Goal: Information Seeking & Learning: Learn about a topic

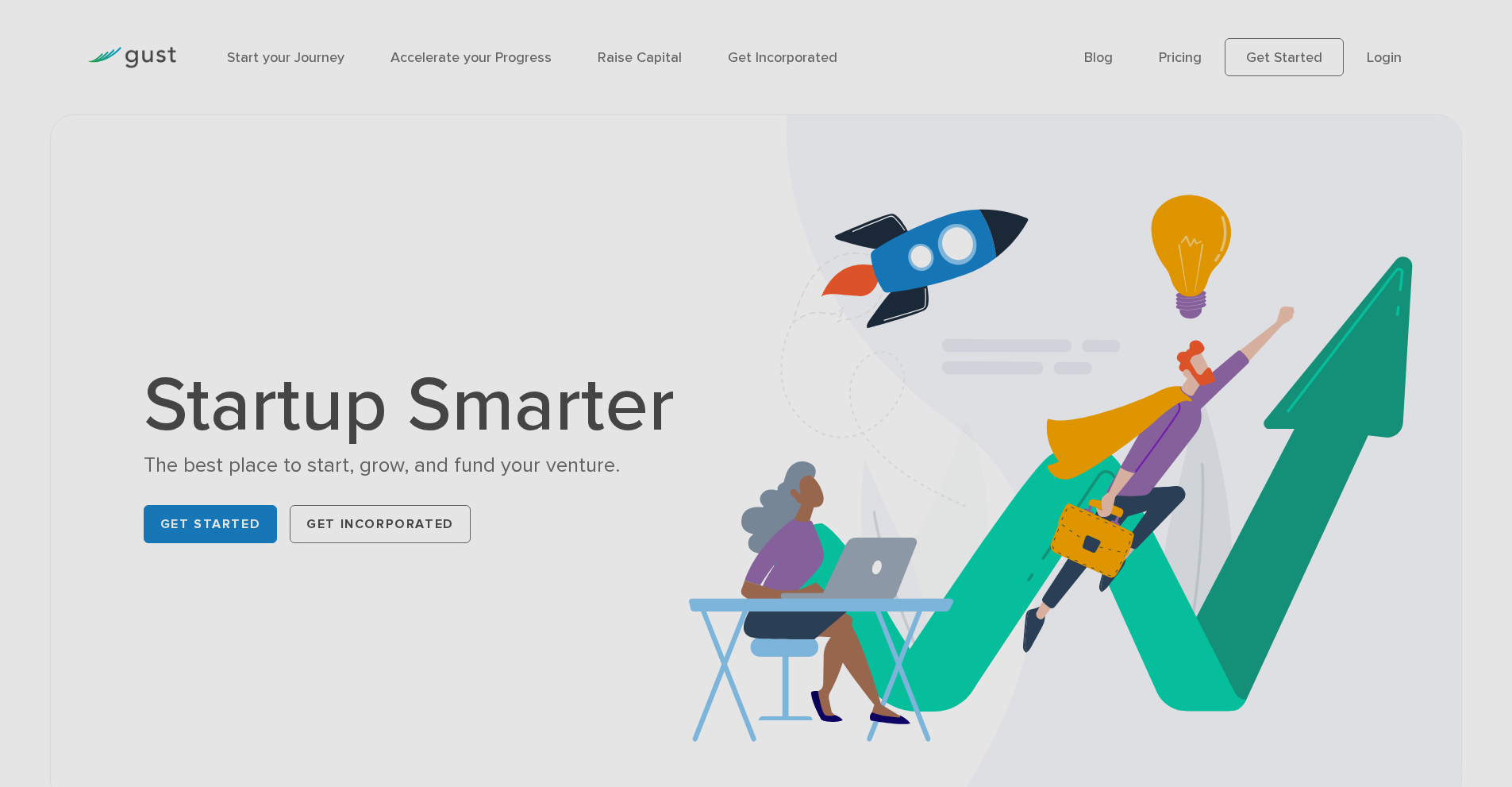
click at [1118, 59] on ul "Blog FAQ Pricing Get Started Login Login" at bounding box center [1255, 57] width 341 height 38
click at [1102, 54] on link "Blog" at bounding box center [1099, 57] width 29 height 17
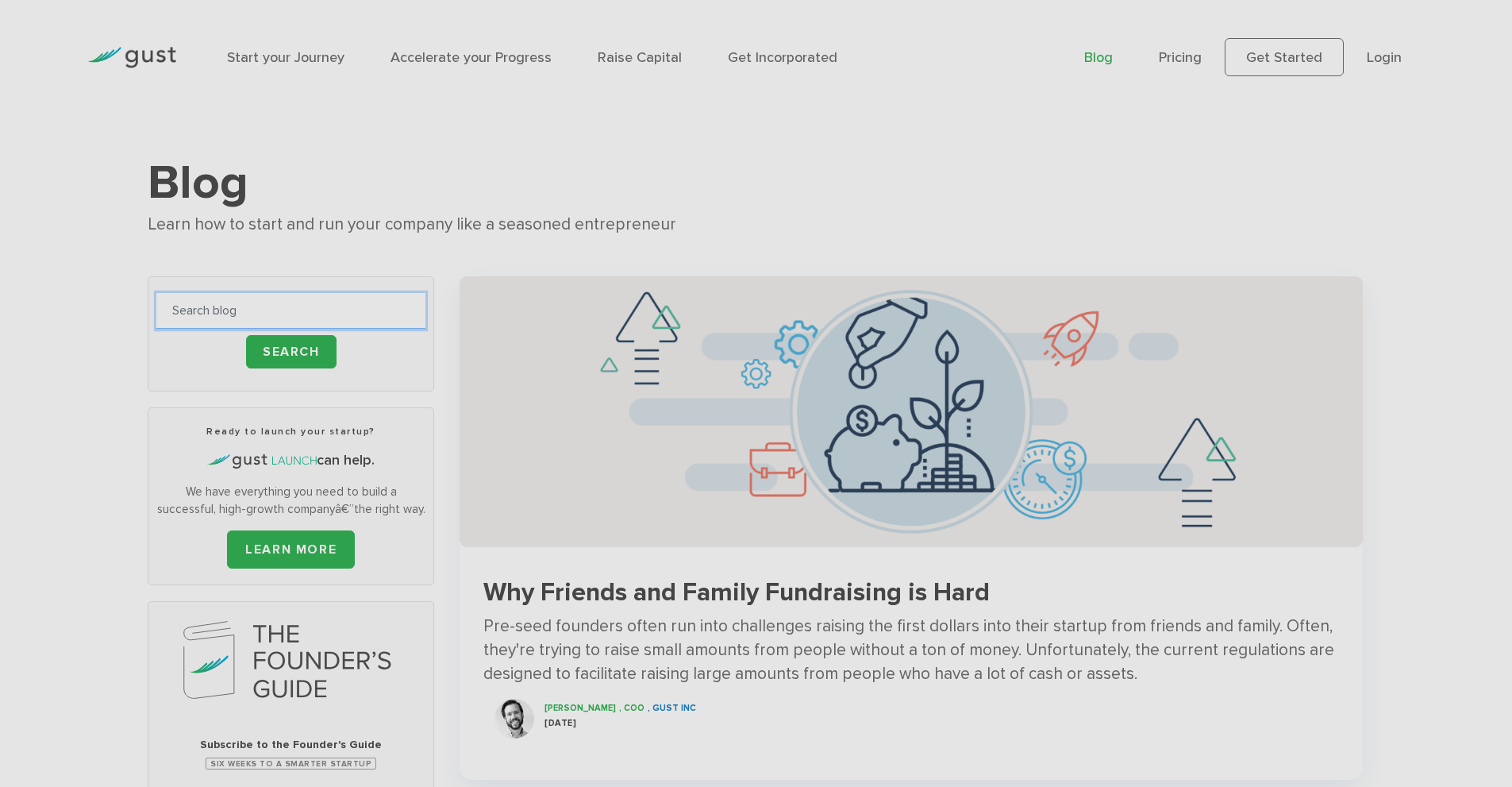
click at [269, 318] on input "text" at bounding box center [290, 311] width 269 height 35
type input "AI"
click at [287, 362] on input "Search" at bounding box center [291, 352] width 91 height 33
click at [287, 361] on input "Search" at bounding box center [291, 352] width 91 height 33
click at [297, 357] on input "Search" at bounding box center [291, 352] width 91 height 33
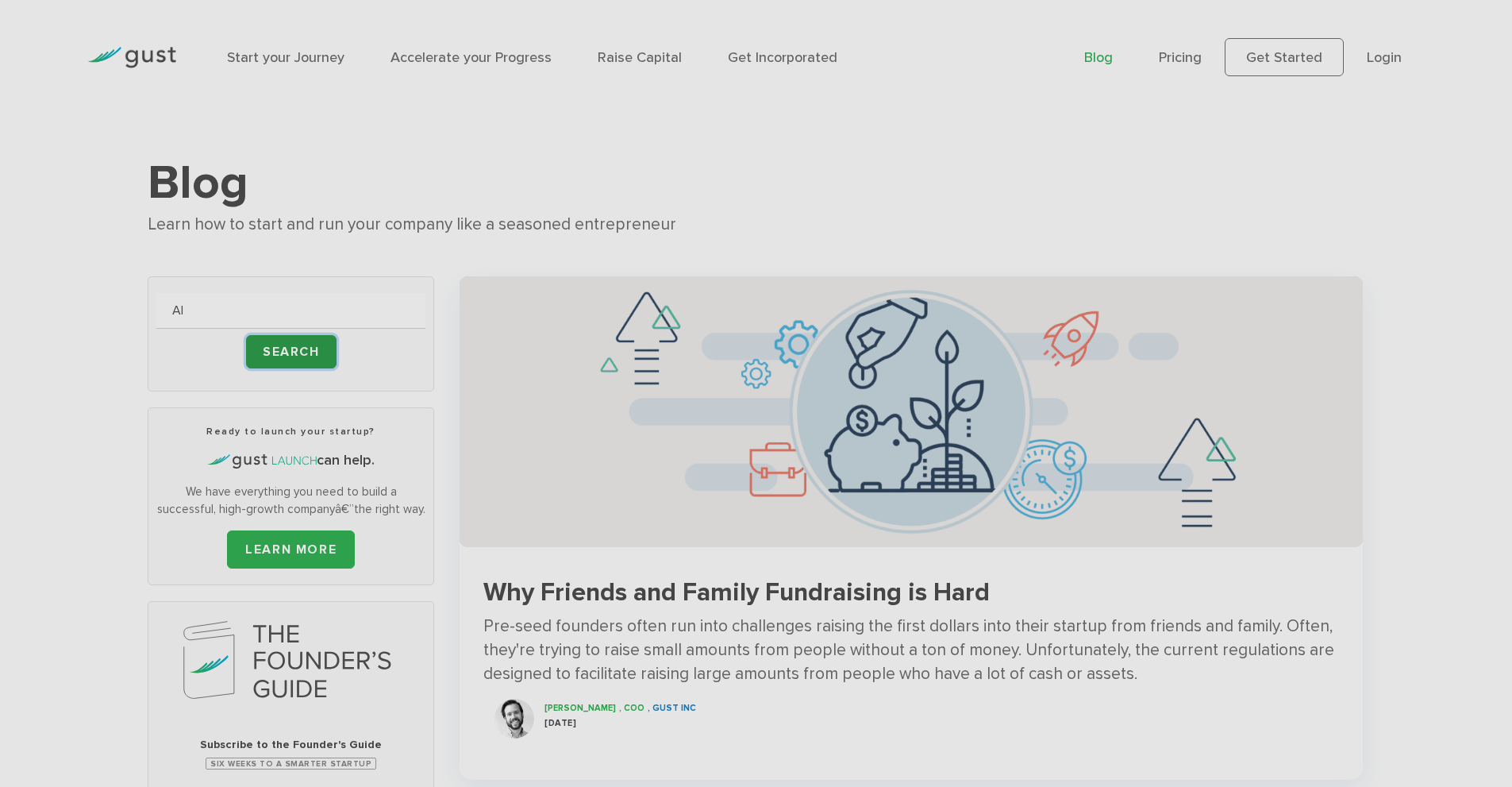
click at [297, 357] on input "Search" at bounding box center [291, 352] width 91 height 33
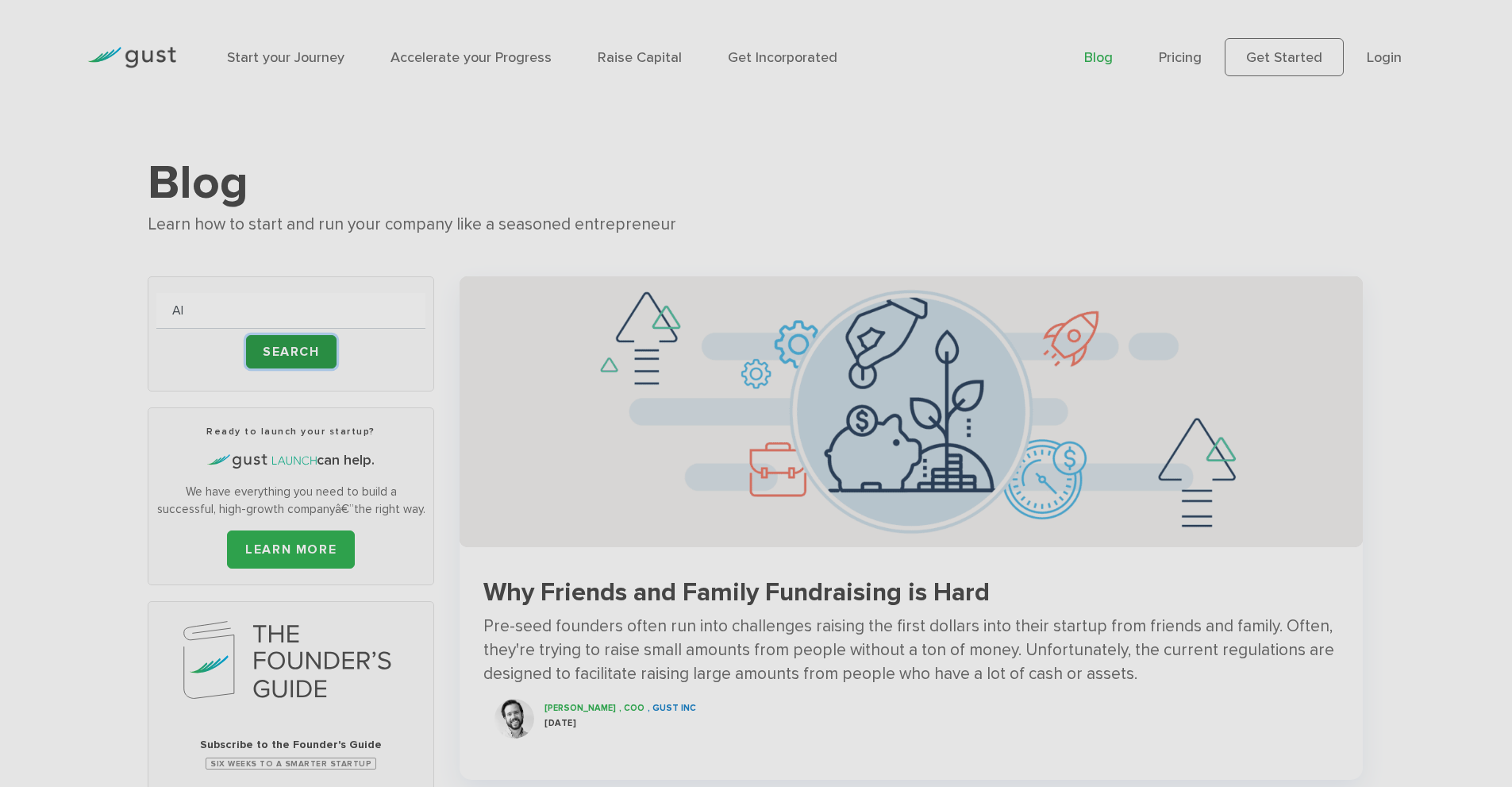
click at [297, 357] on input "Search" at bounding box center [291, 352] width 91 height 33
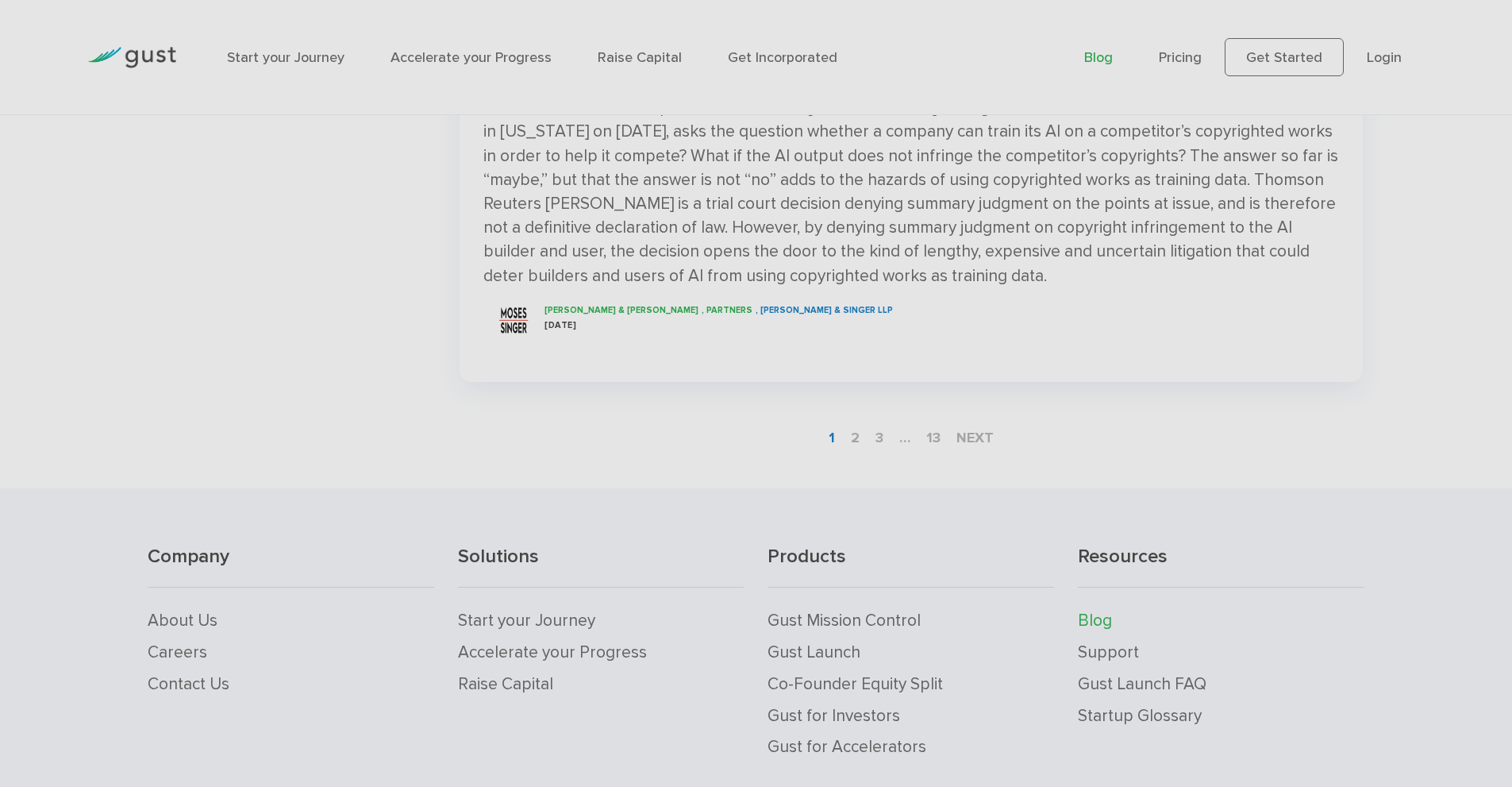
scroll to position [2699, 0]
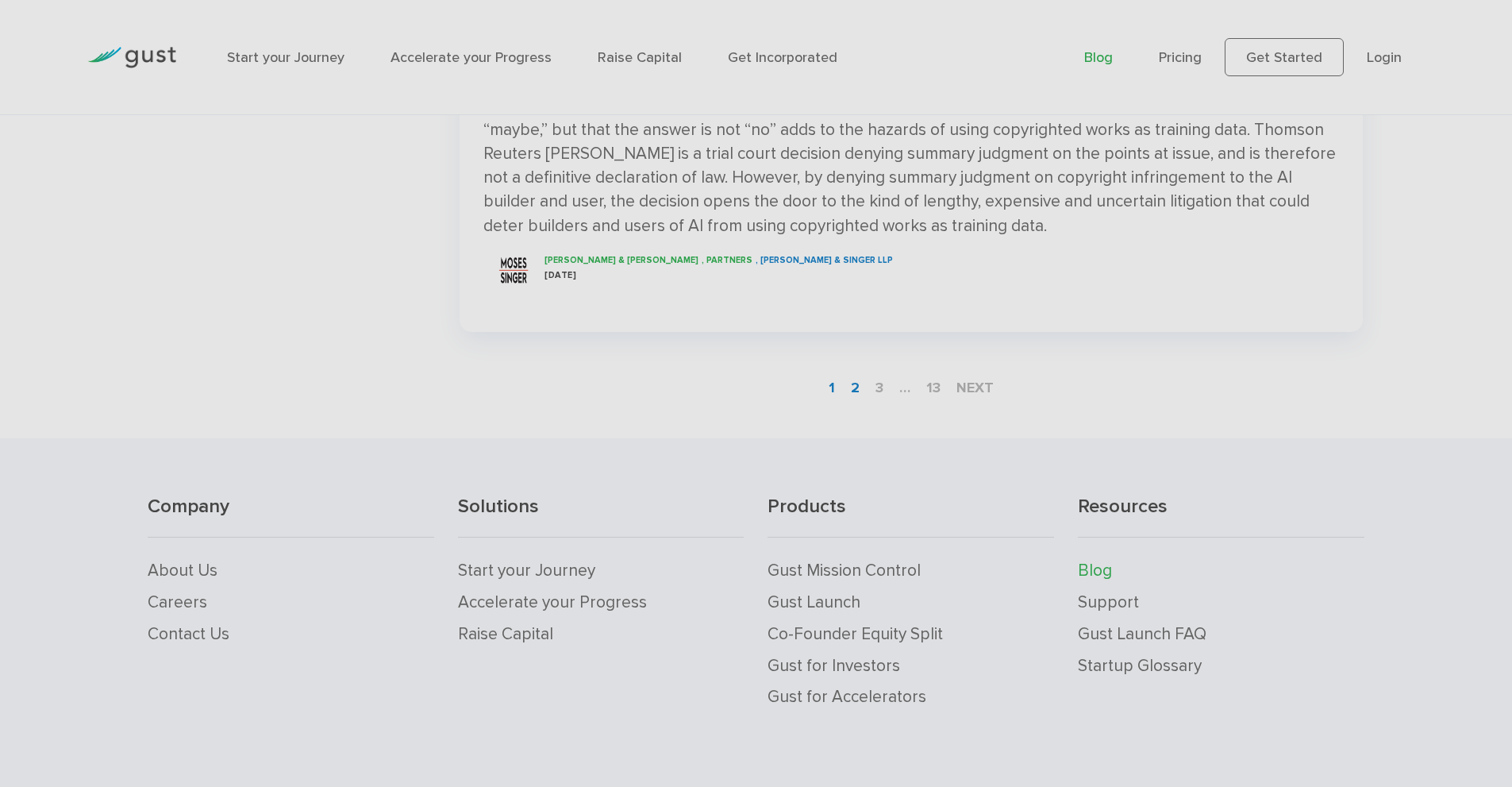
click at [854, 383] on link "2" at bounding box center [855, 388] width 22 height 30
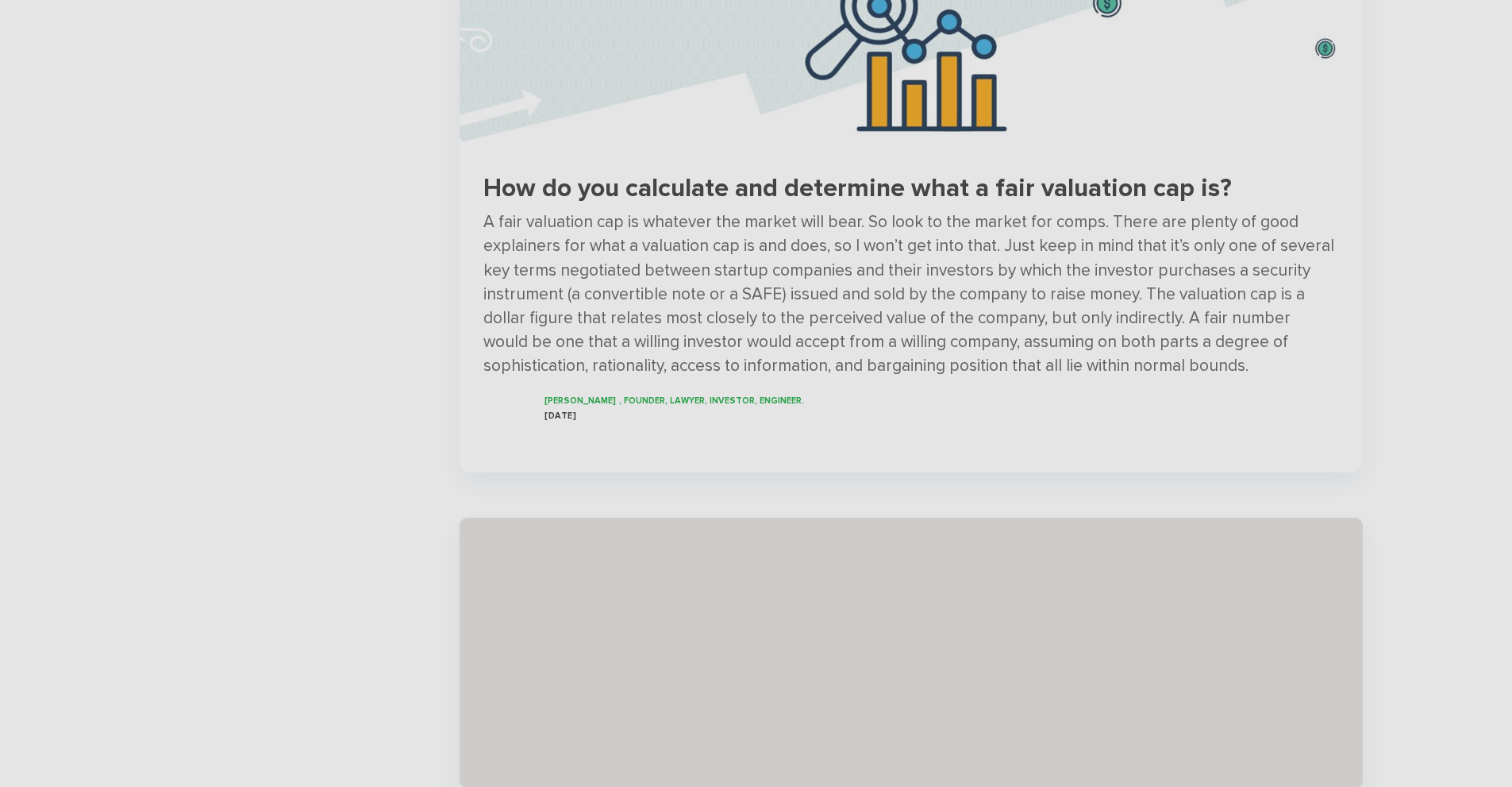
scroll to position [3124, 0]
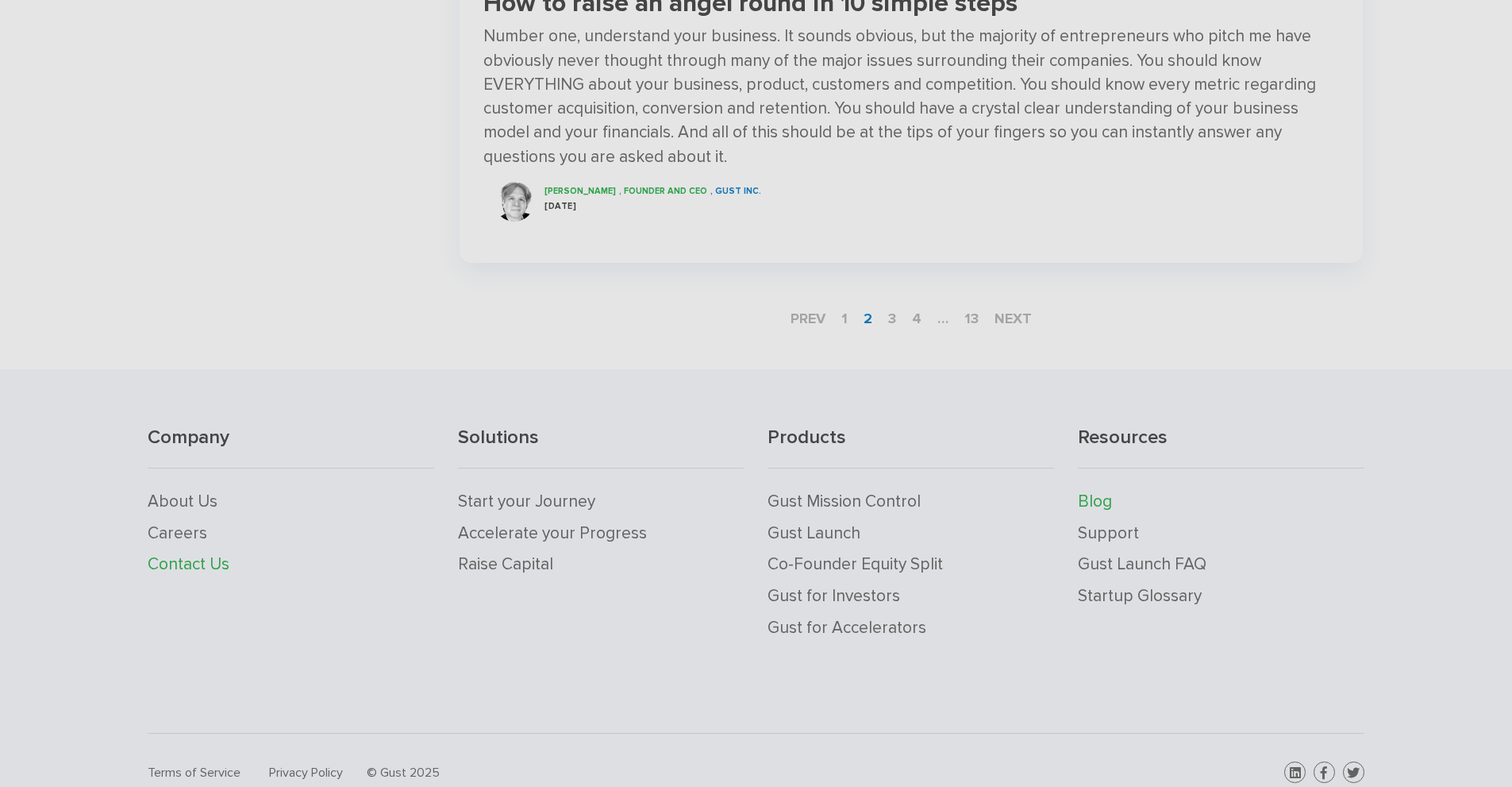
click at [198, 555] on link "Contact Us" at bounding box center [188, 564] width 82 height 20
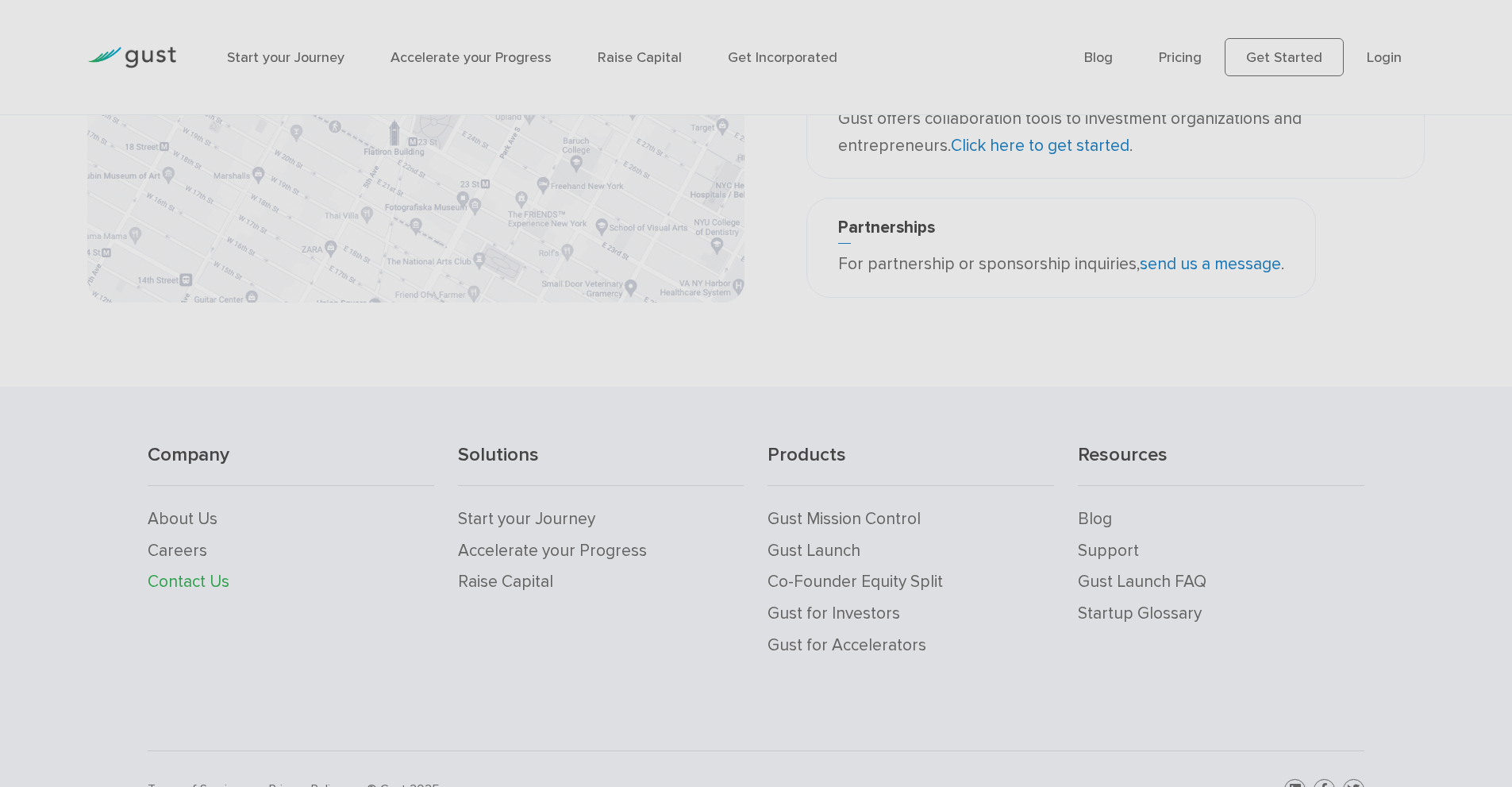
scroll to position [477, 0]
